Goal: Use online tool/utility

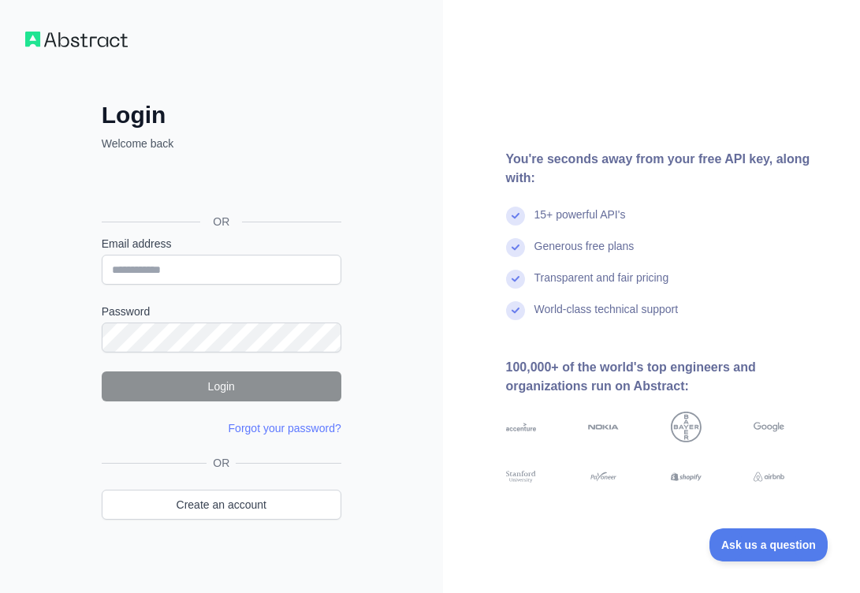
click at [199, 285] on form "Email address Password Login Forgot your password? Please try again We've sent …" at bounding box center [222, 336] width 240 height 200
click at [199, 273] on input "Email address" at bounding box center [222, 270] width 240 height 30
click at [49, 295] on div "Login Welcome back OR Email address Password Login Forgot your password? Please…" at bounding box center [221, 301] width 443 height 602
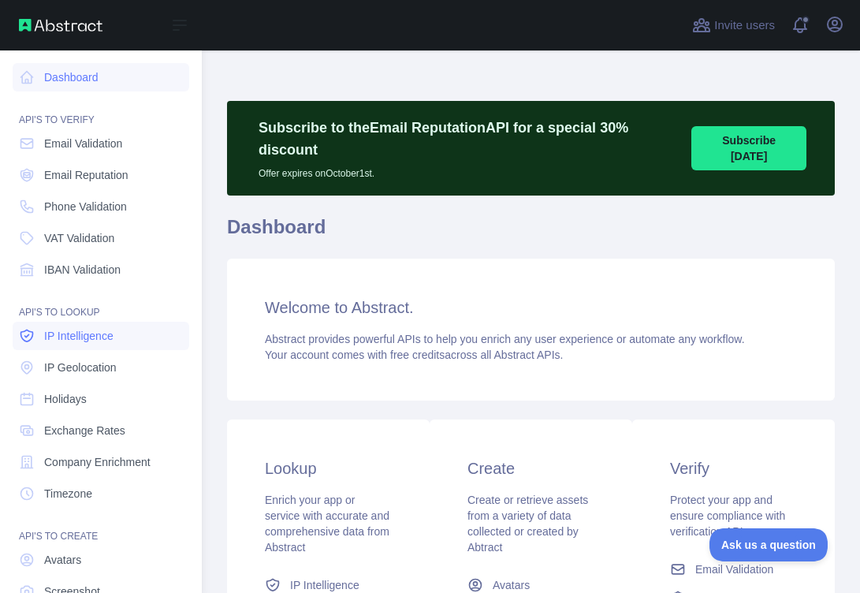
click at [109, 337] on span "IP Intelligence" at bounding box center [78, 336] width 69 height 16
